Goal: Information Seeking & Learning: Find specific fact

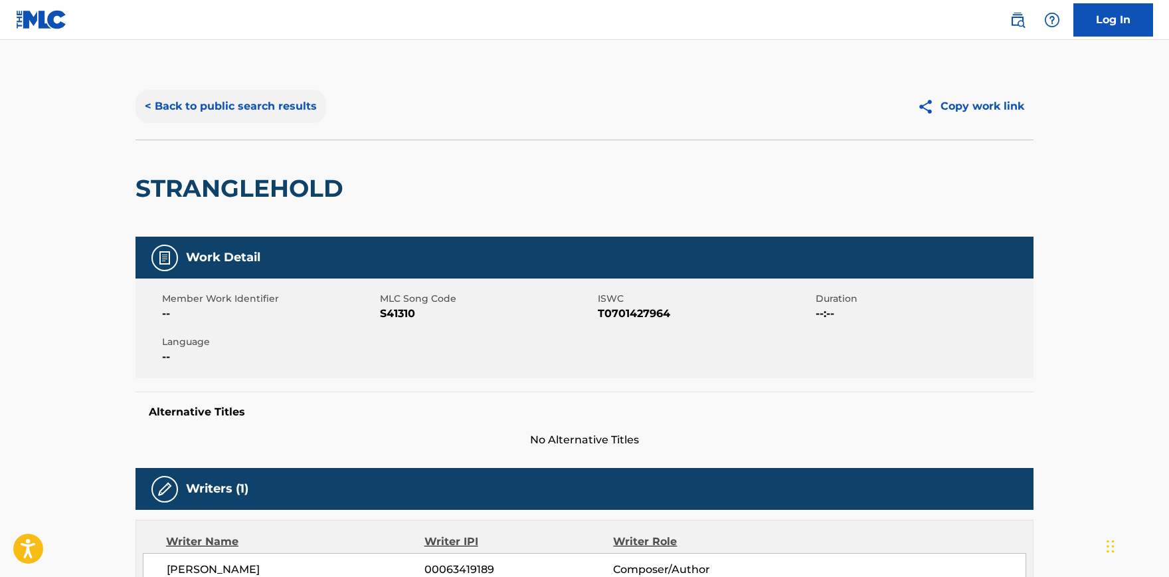
click at [220, 107] on button "< Back to public search results" at bounding box center [231, 106] width 191 height 33
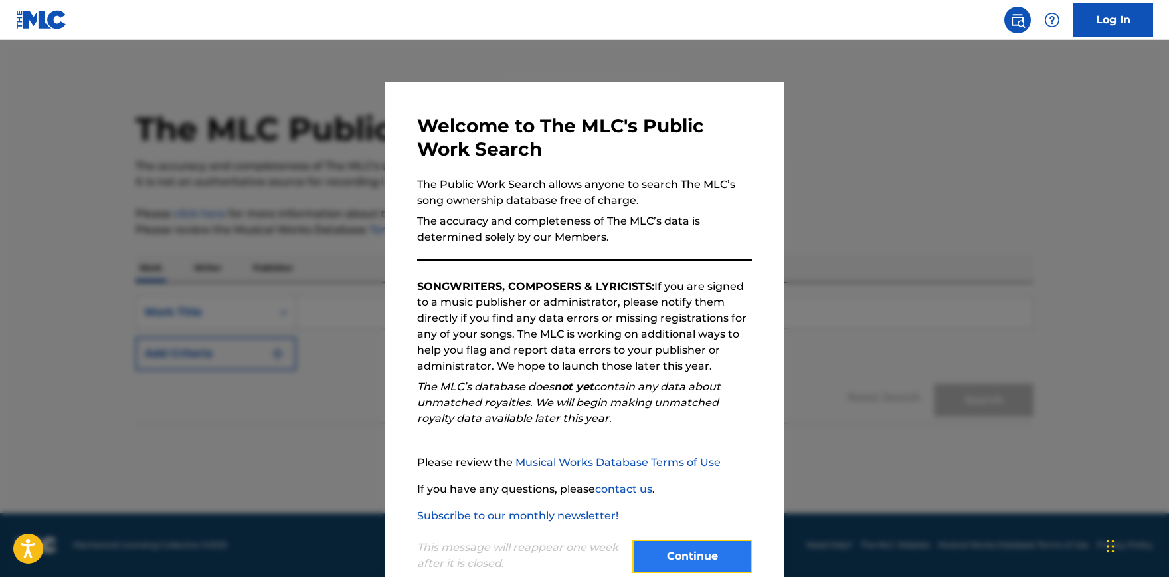
click at [675, 553] on button "Continue" at bounding box center [693, 556] width 120 height 33
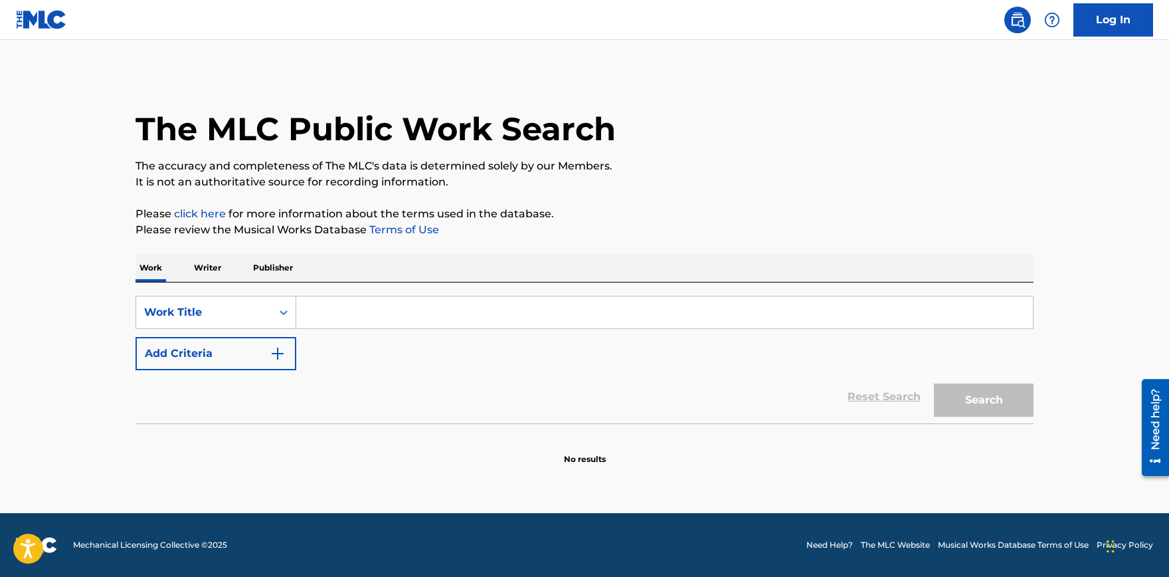
click at [383, 329] on div "SearchWithCriteriadd96b7c3-55a2-44cd-a5a6-126a22d7d199 Work Title Add Criteria" at bounding box center [585, 333] width 898 height 74
click at [381, 318] on input "Search Form" at bounding box center [664, 312] width 737 height 32
paste input "Crazay"
type input "Crazay"
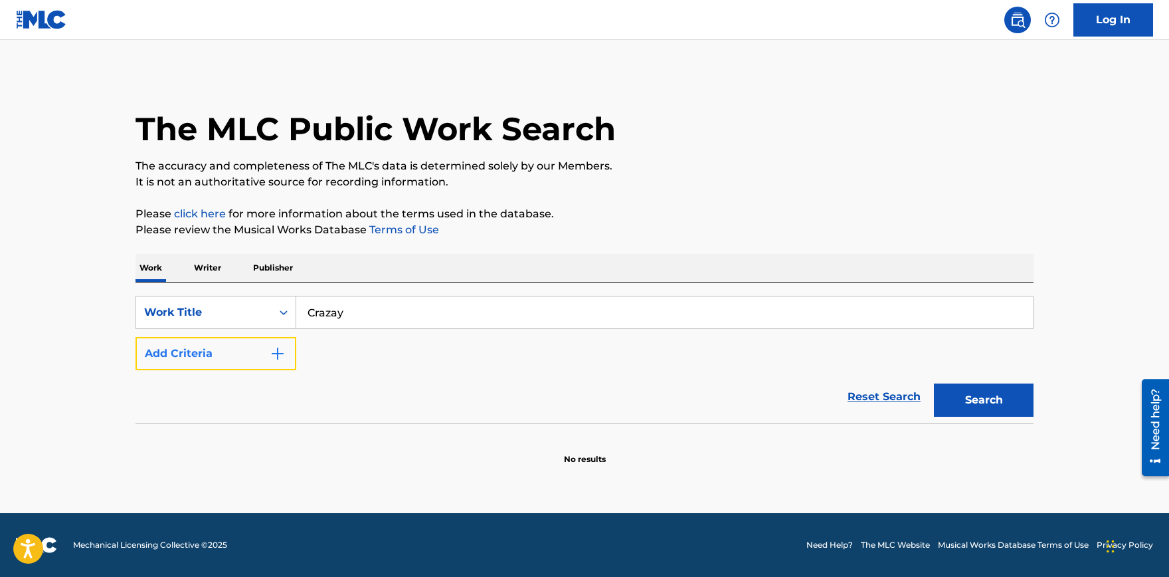
click at [193, 361] on button "Add Criteria" at bounding box center [216, 353] width 161 height 33
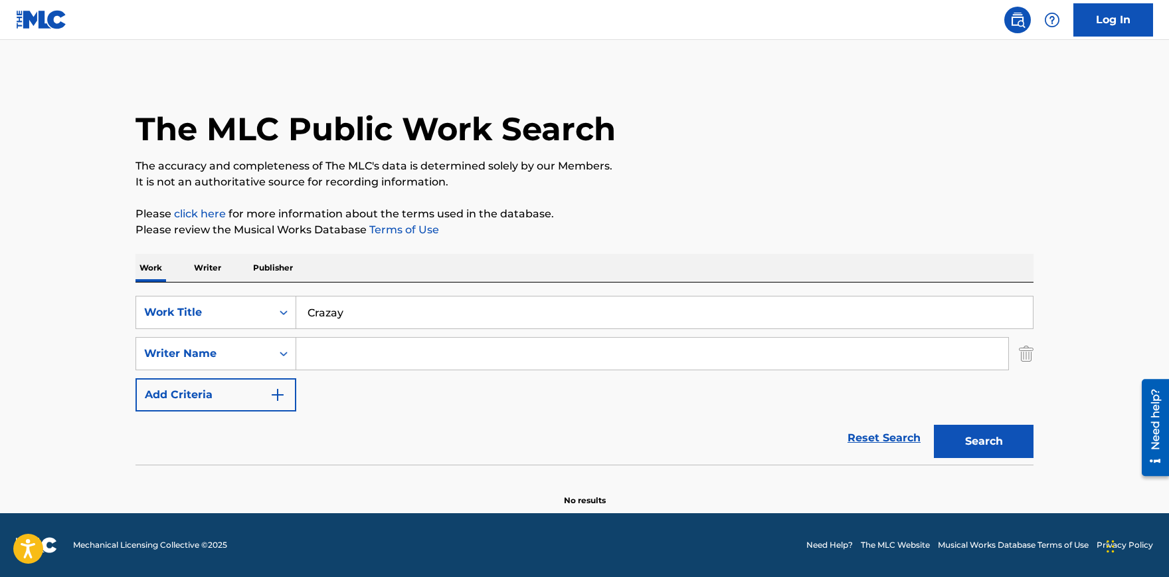
click at [396, 345] on input "Search Form" at bounding box center [652, 354] width 712 height 32
paste input "[PERSON_NAME]"
click at [973, 444] on button "Search" at bounding box center [984, 441] width 100 height 33
drag, startPoint x: 346, startPoint y: 353, endPoint x: 113, endPoint y: 361, distance: 233.4
click at [296, 361] on input "[PERSON_NAME]" at bounding box center [652, 354] width 712 height 32
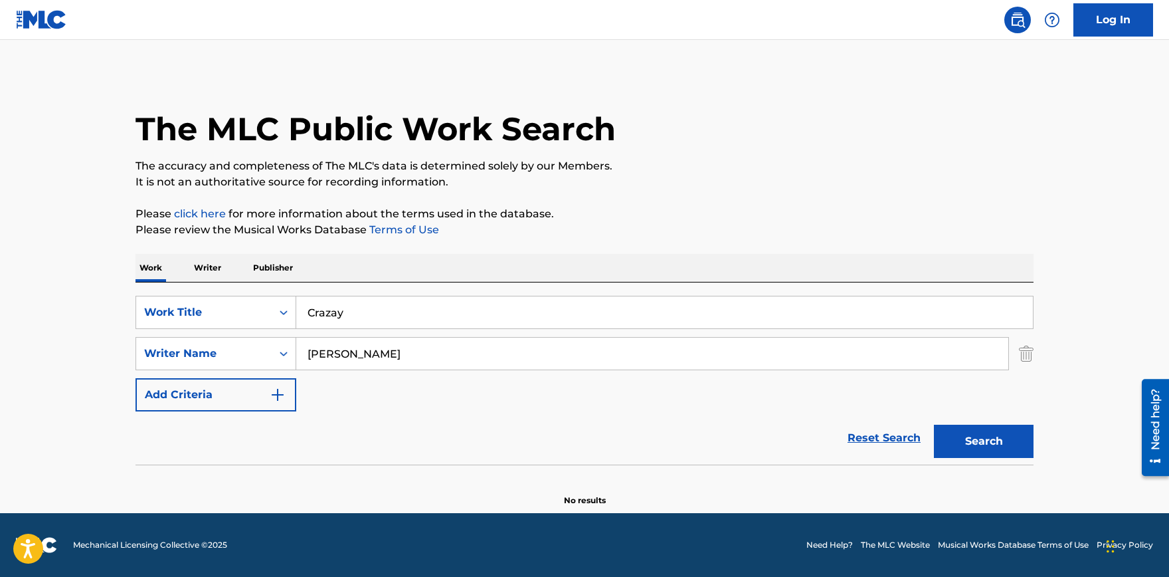
type input "[PERSON_NAME]"
click at [934, 425] on button "Search" at bounding box center [984, 441] width 100 height 33
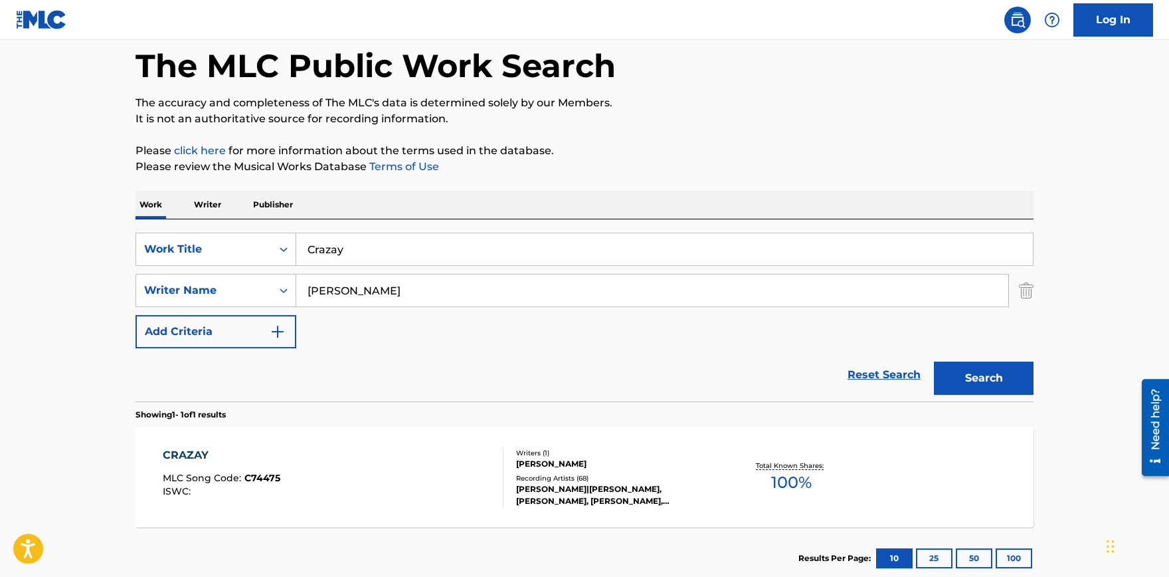
scroll to position [146, 0]
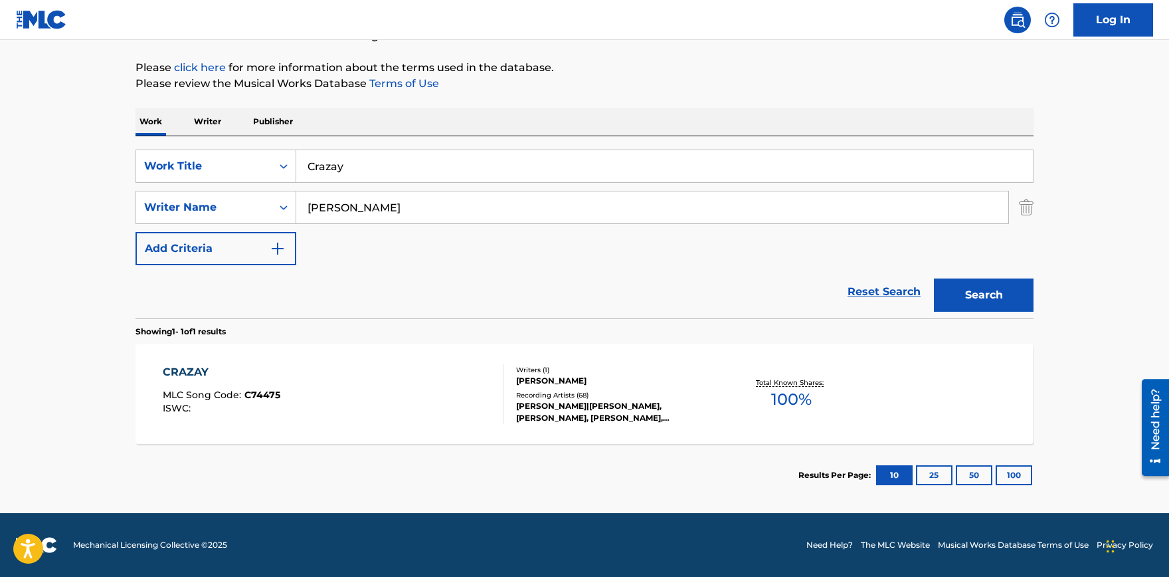
click at [204, 372] on div "CRAZAY" at bounding box center [222, 372] width 118 height 16
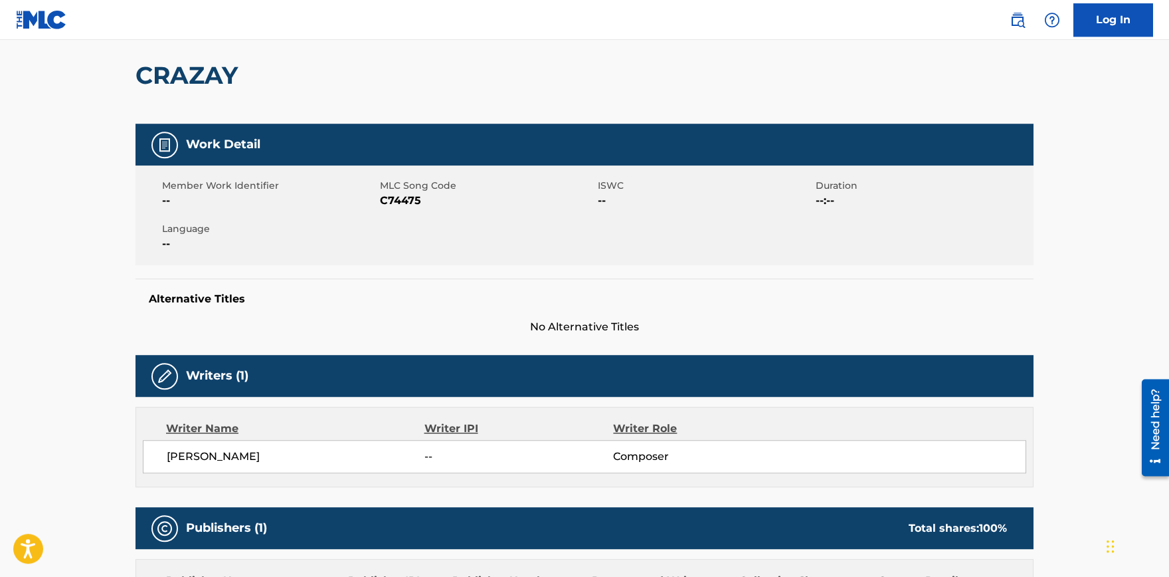
scroll to position [73, 0]
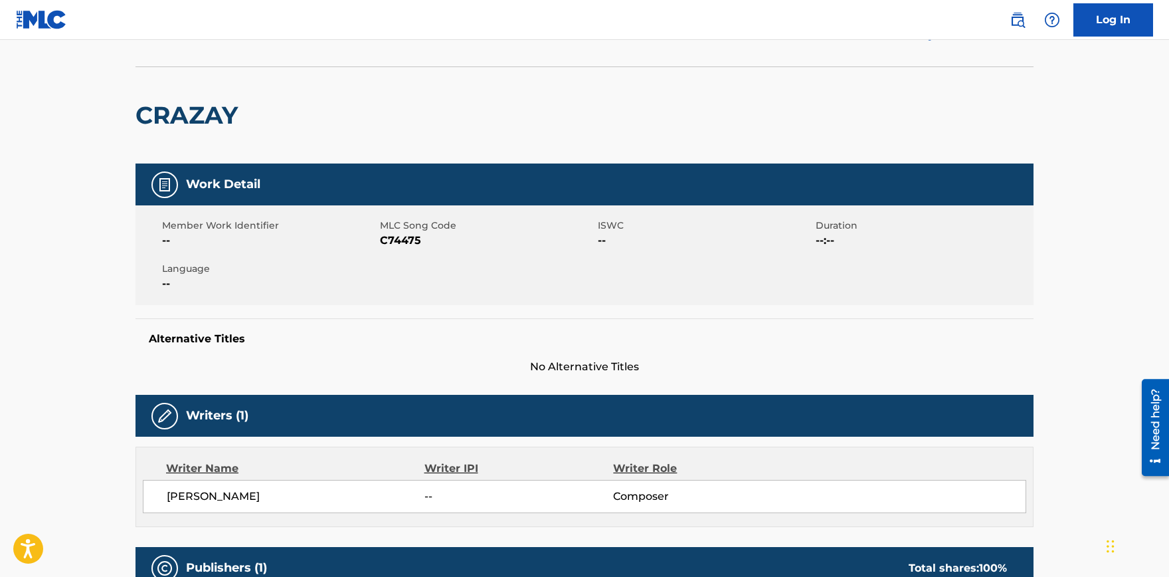
click at [199, 104] on h2 "CRAZAY" at bounding box center [190, 115] width 109 height 30
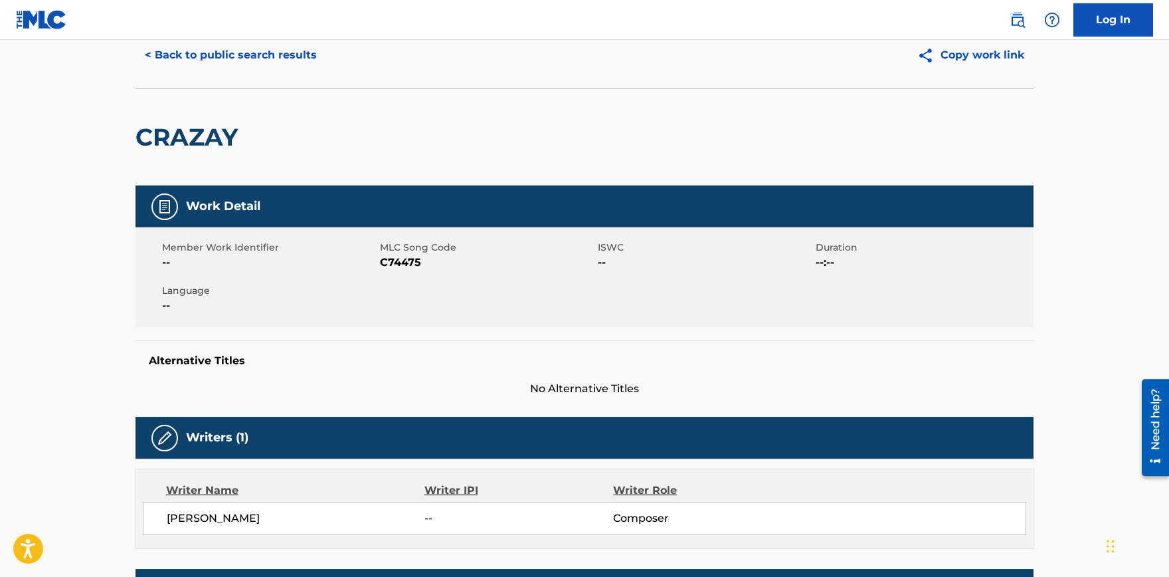
scroll to position [0, 0]
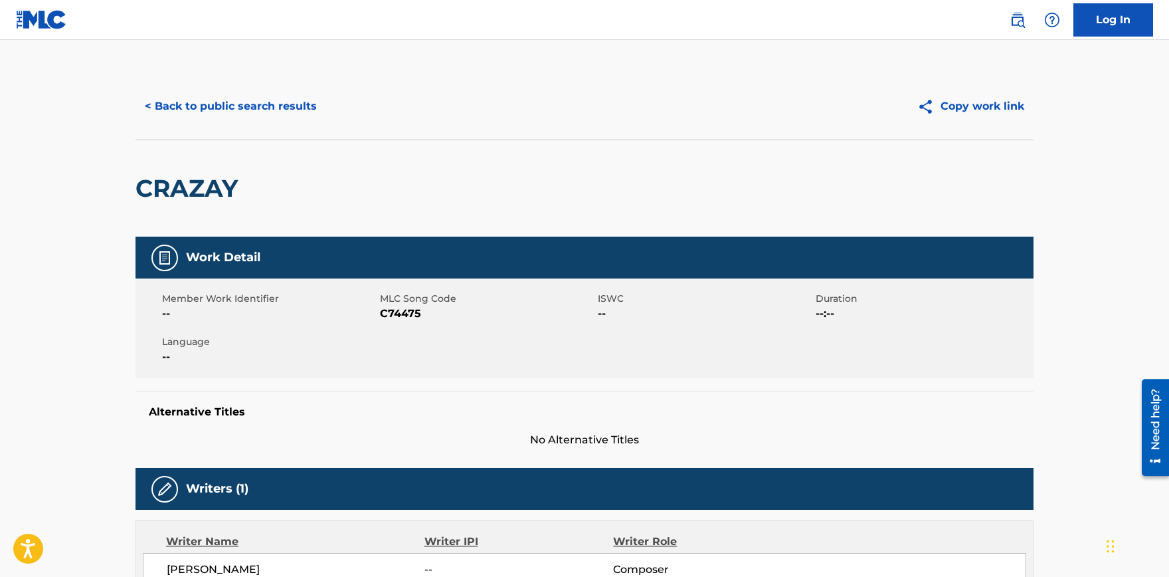
click at [217, 196] on h2 "CRAZAY" at bounding box center [190, 188] width 109 height 30
